Goal: Find specific page/section: Find specific page/section

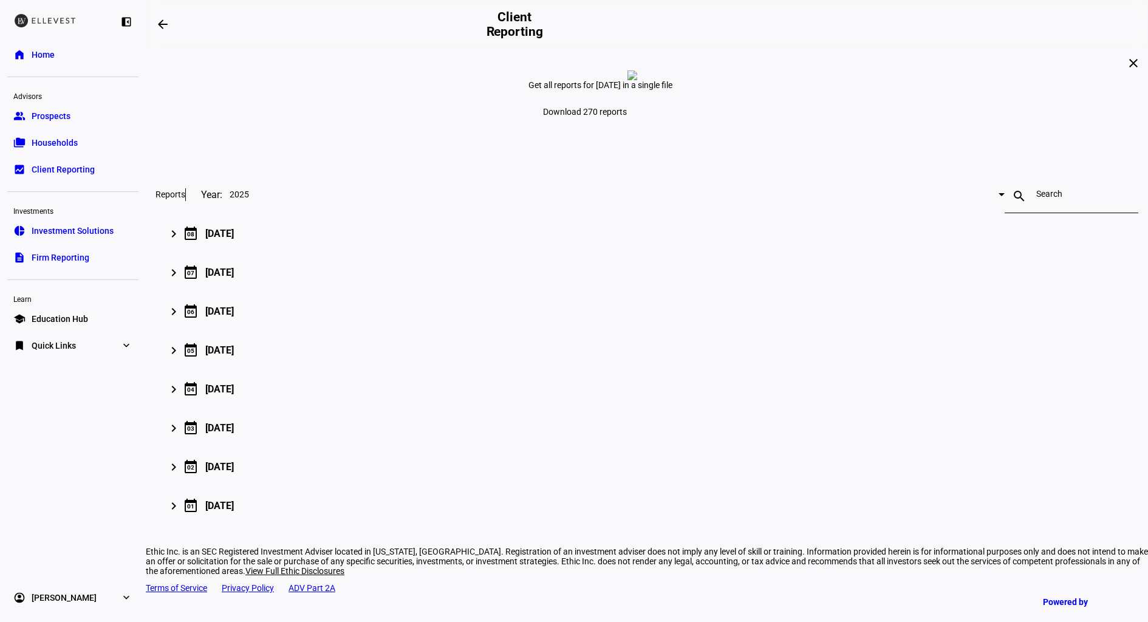
click at [89, 140] on link "folder_copy Households" at bounding box center [72, 143] width 131 height 24
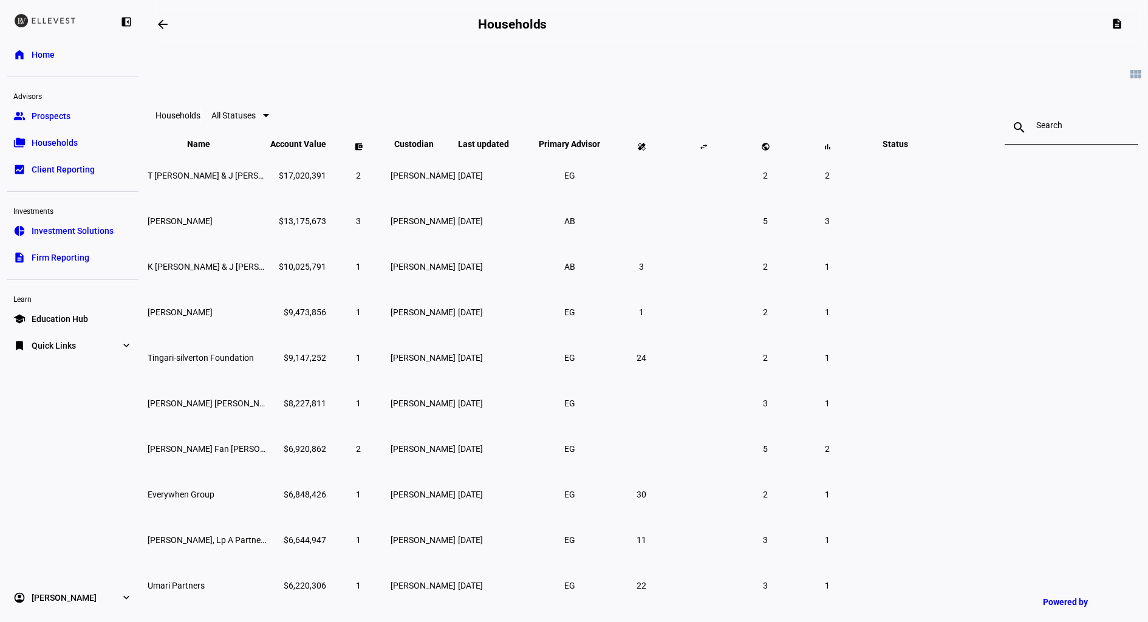
click at [1036, 127] on input at bounding box center [1071, 125] width 70 height 10
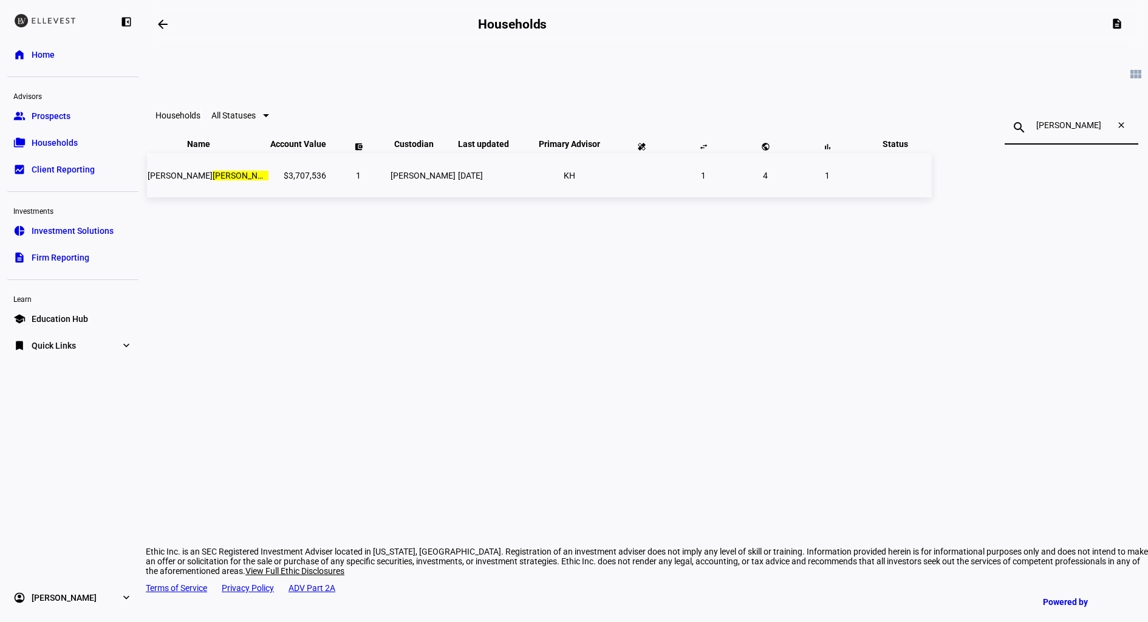
type input "dreher"
click at [389, 194] on td "1" at bounding box center [358, 175] width 61 height 44
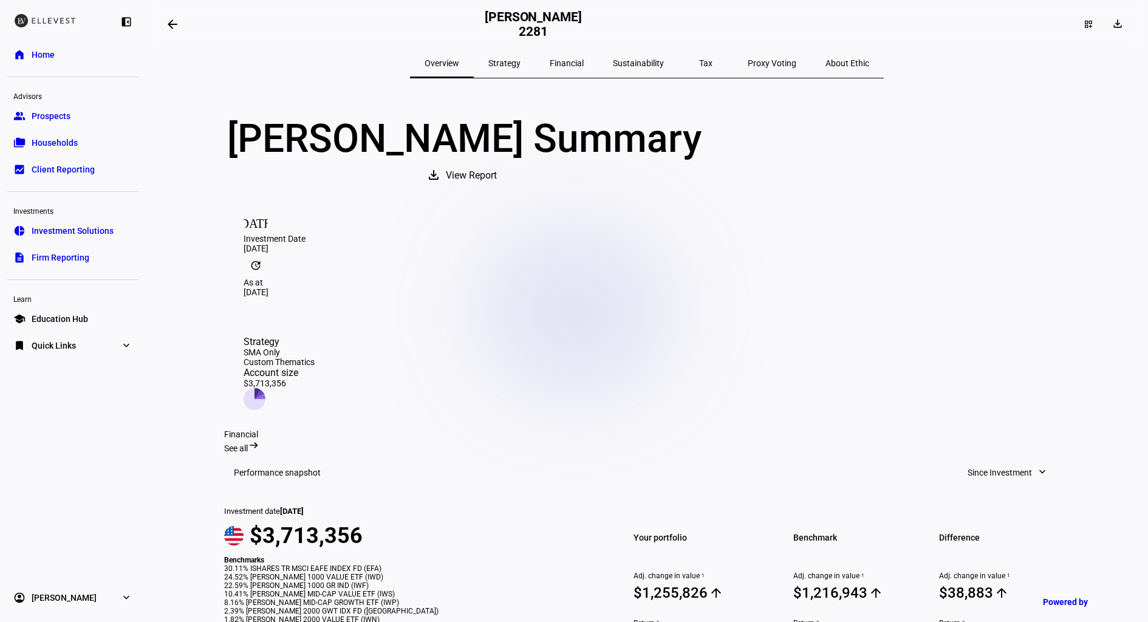
click at [521, 60] on span "Strategy" at bounding box center [504, 63] width 32 height 9
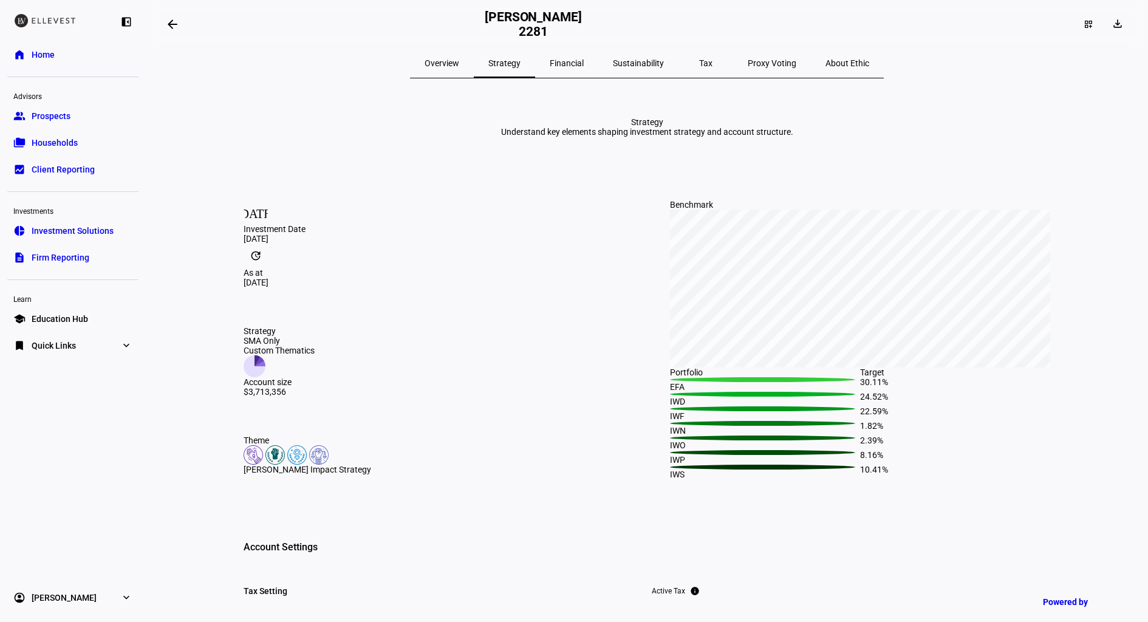
click at [576, 64] on span "Financial" at bounding box center [567, 63] width 34 height 9
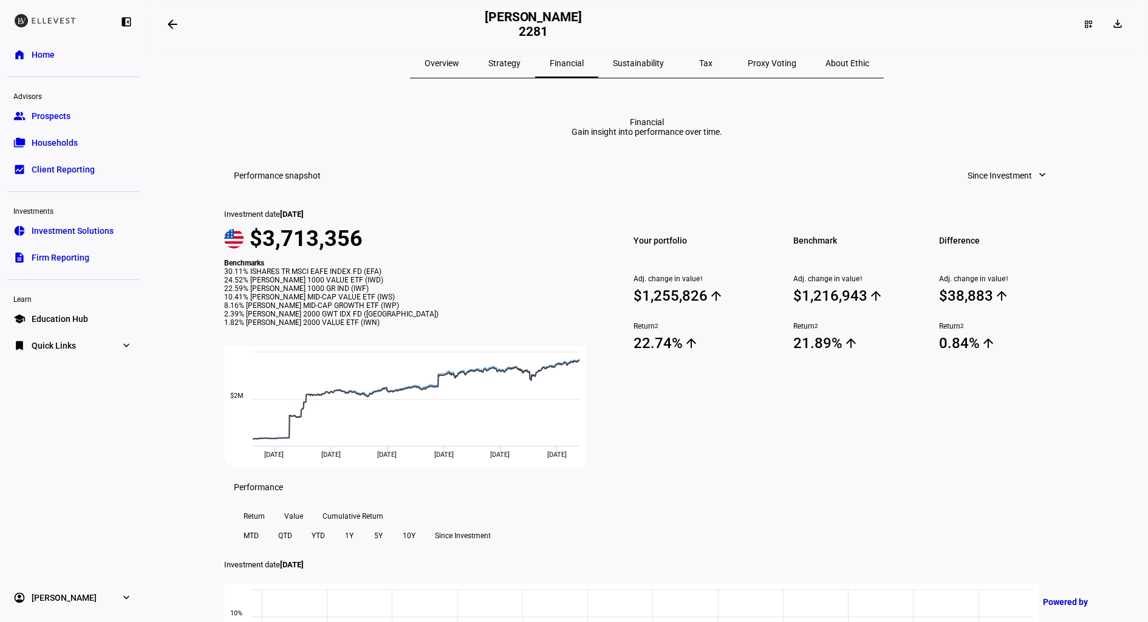
click at [459, 69] on span "Overview" at bounding box center [442, 63] width 35 height 29
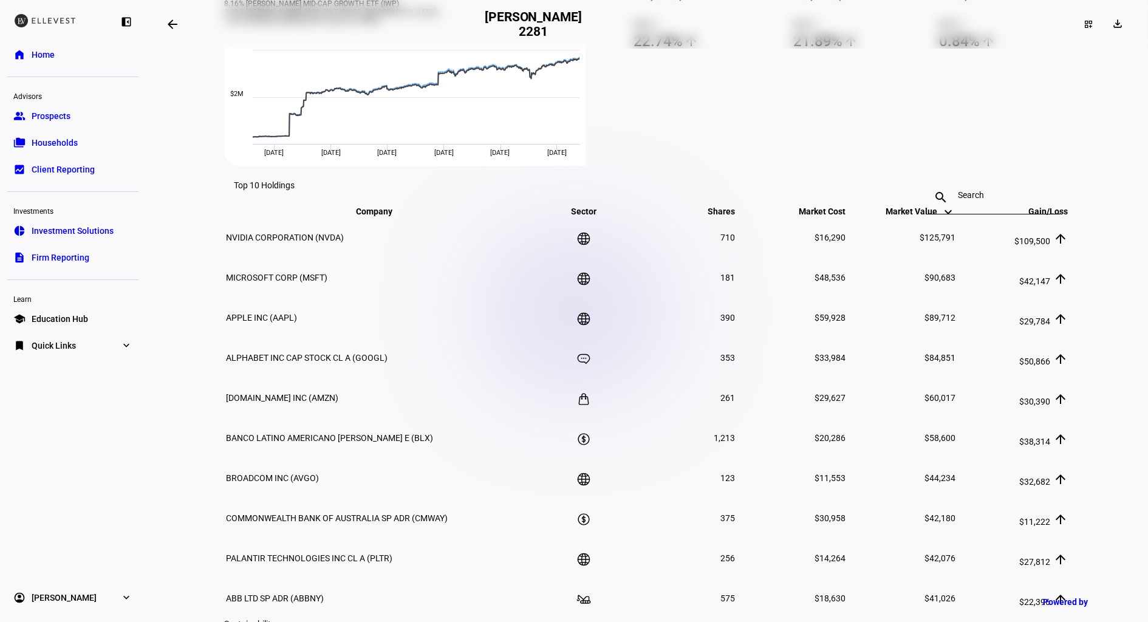
scroll to position [511, 0]
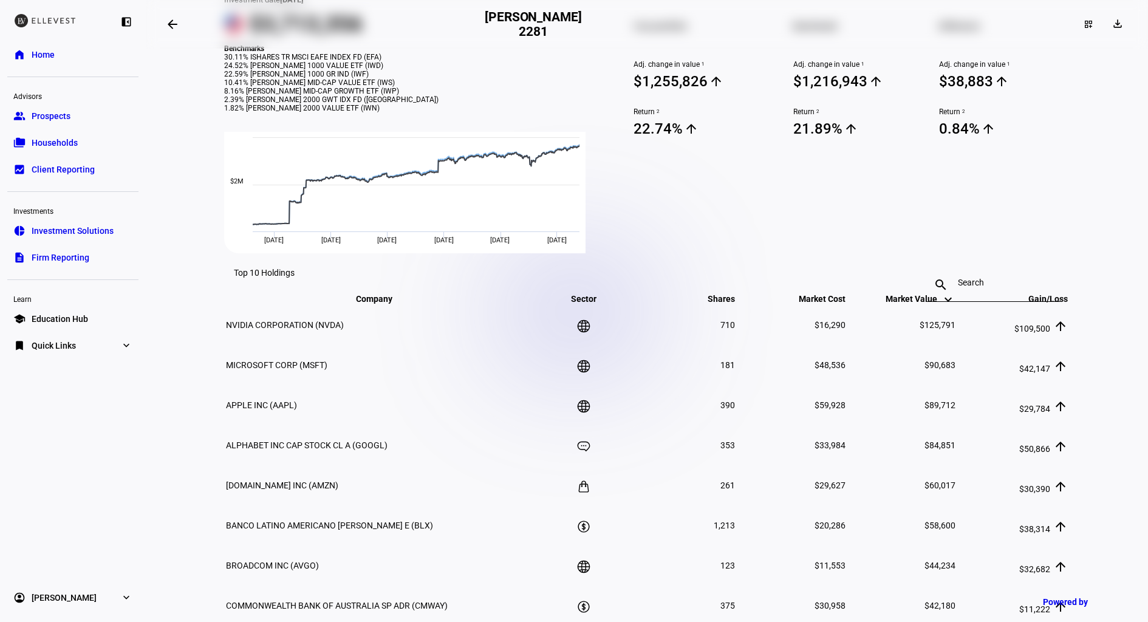
click at [76, 168] on span "Client Reporting" at bounding box center [63, 169] width 63 height 12
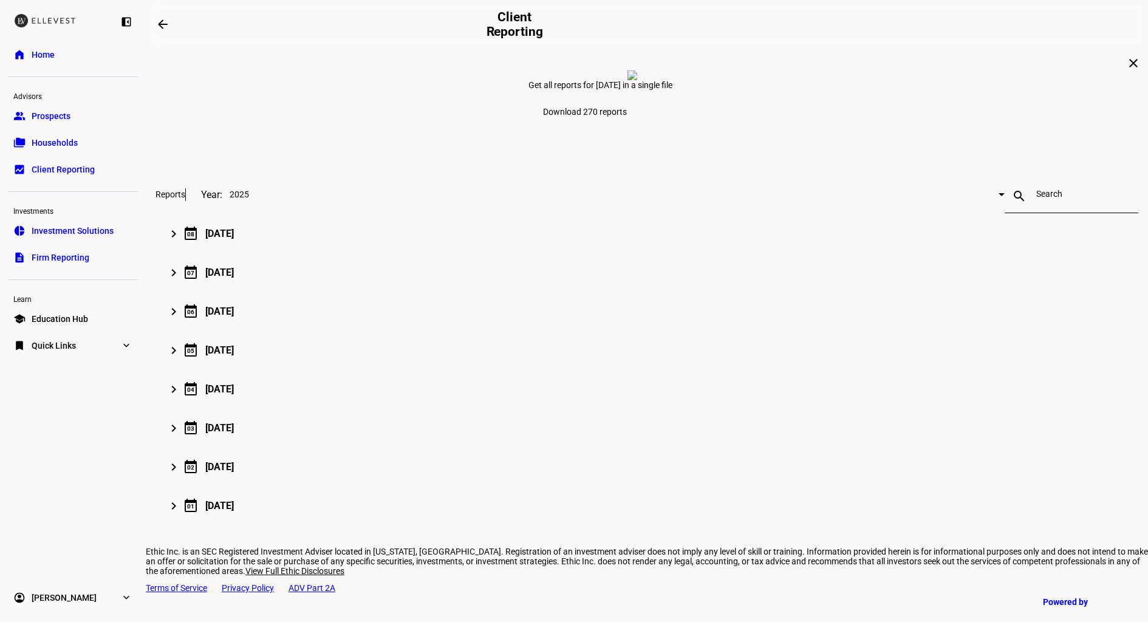
click at [1005, 203] on div "search" at bounding box center [1021, 196] width 32 height 15
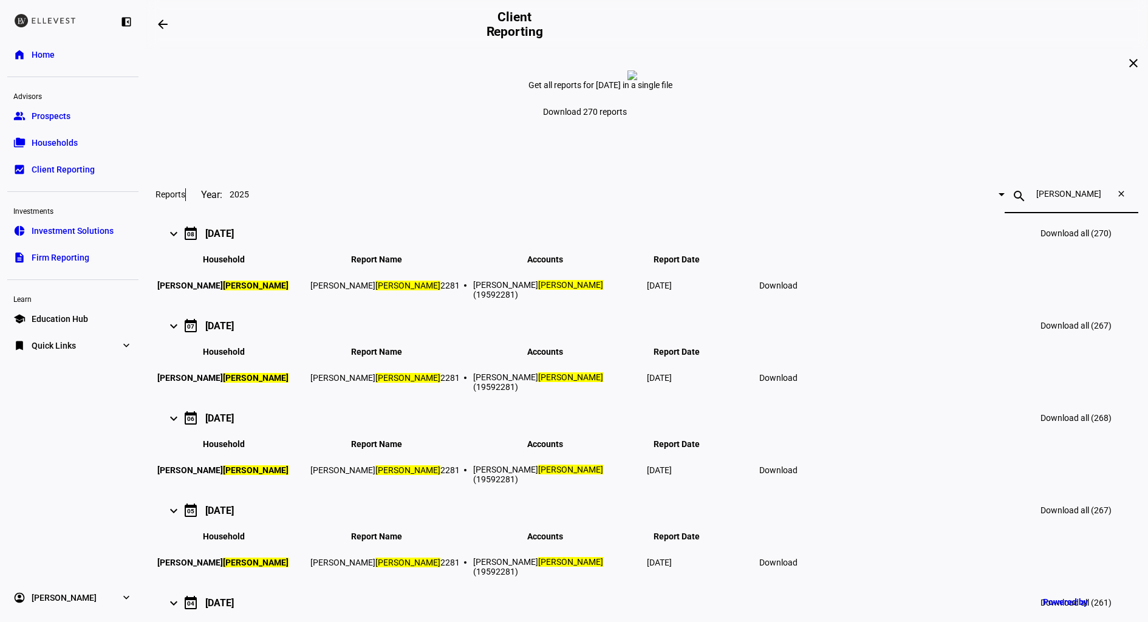
type input "dreher"
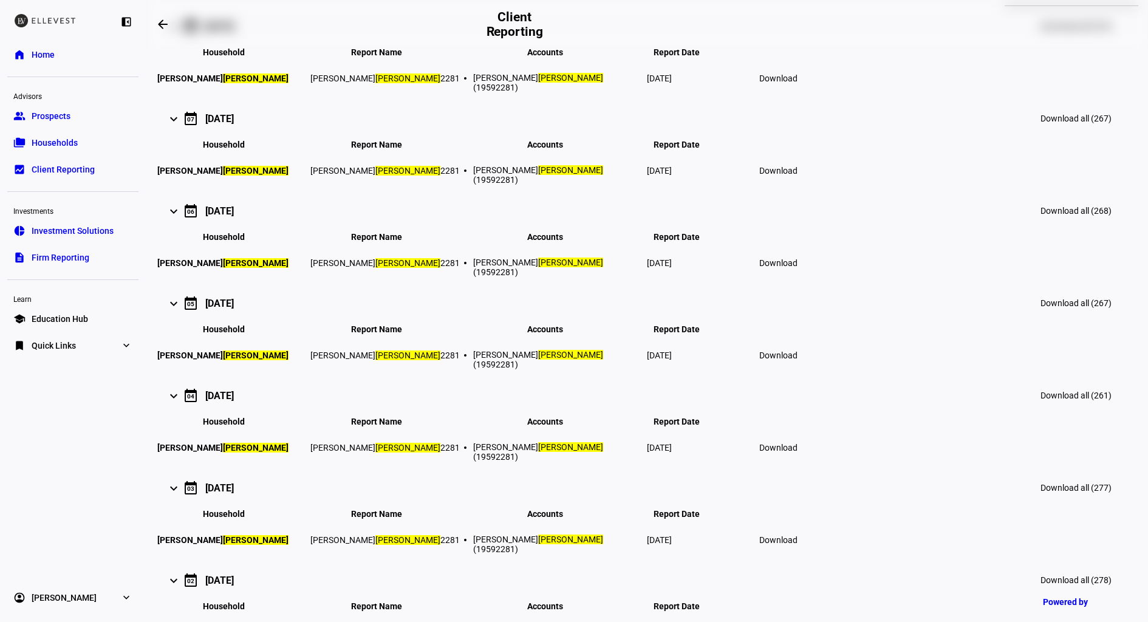
scroll to position [208, 0]
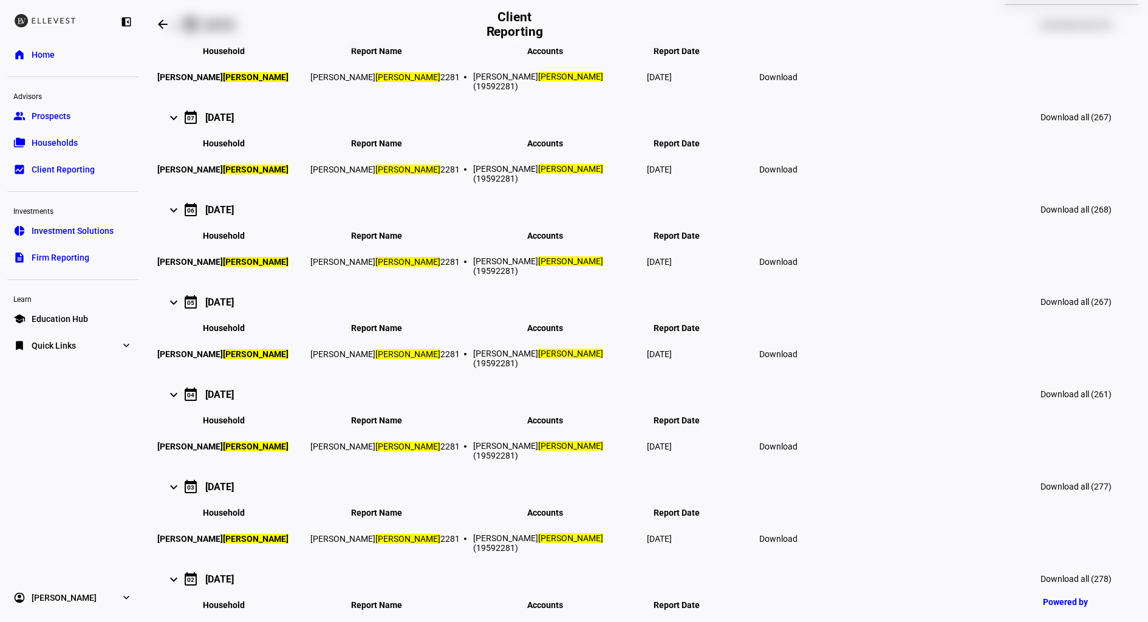
click at [80, 114] on link "group Prospects" at bounding box center [72, 116] width 131 height 24
click at [46, 117] on span "Prospects" at bounding box center [51, 116] width 39 height 12
